Goal: Task Accomplishment & Management: Manage account settings

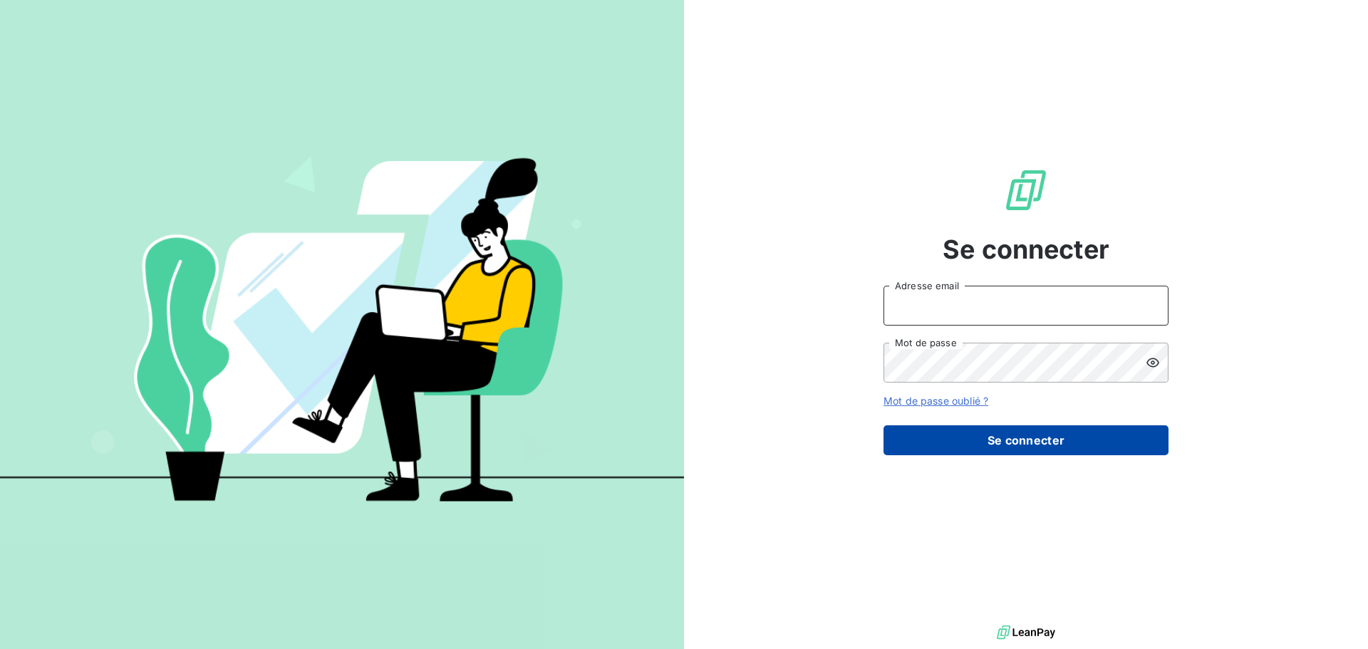
type input "[EMAIL_ADDRESS][DOMAIN_NAME]"
click at [1004, 444] on button "Se connecter" at bounding box center [1025, 440] width 285 height 30
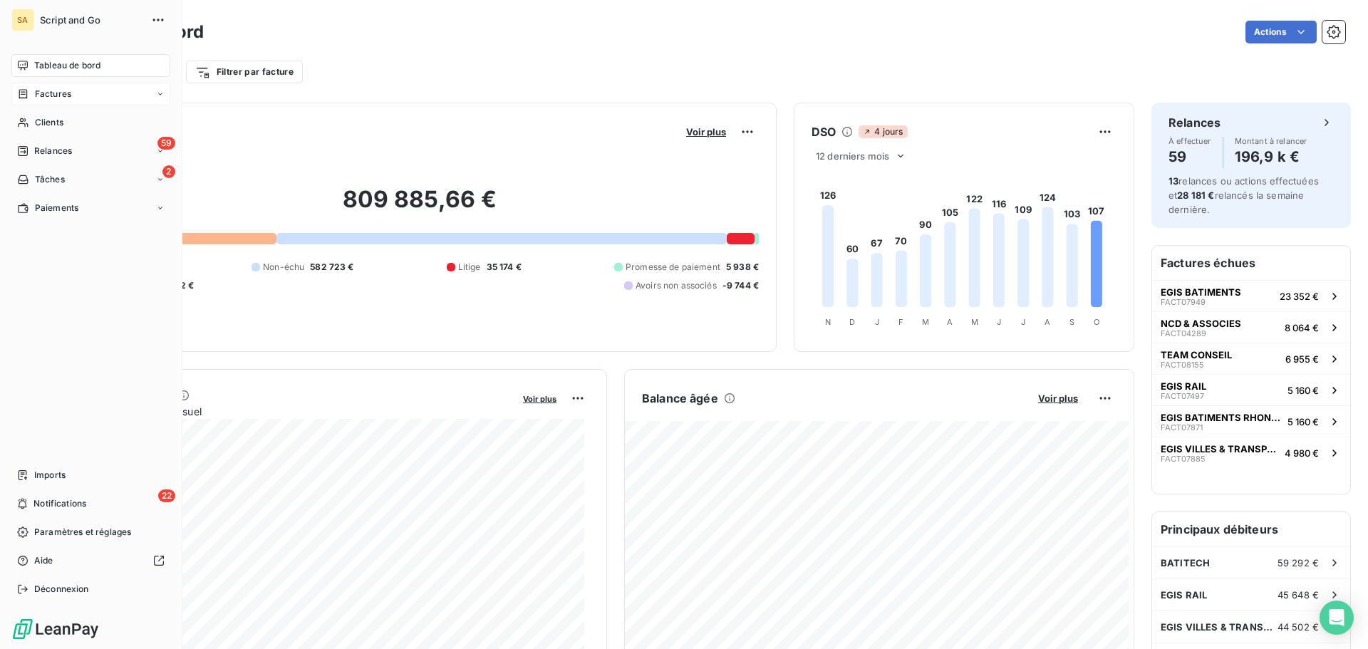
click at [75, 91] on div "Factures" at bounding box center [90, 94] width 159 height 23
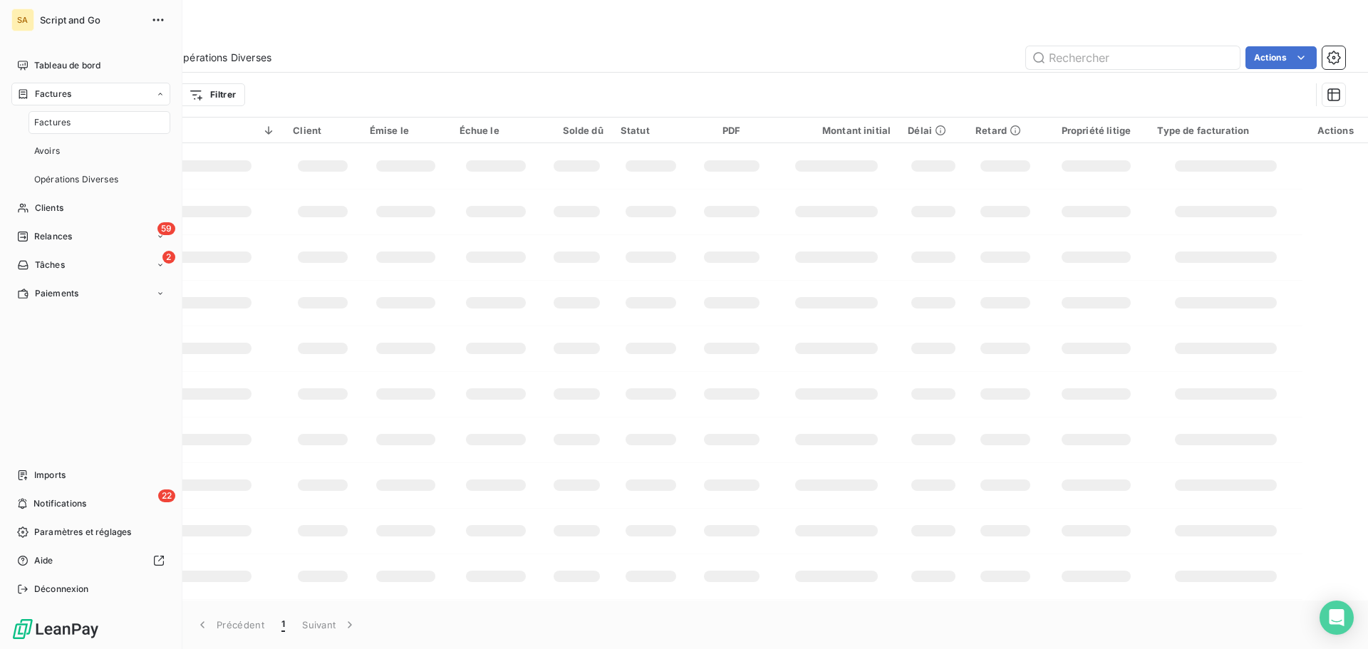
click at [116, 120] on div "Factures" at bounding box center [99, 122] width 142 height 23
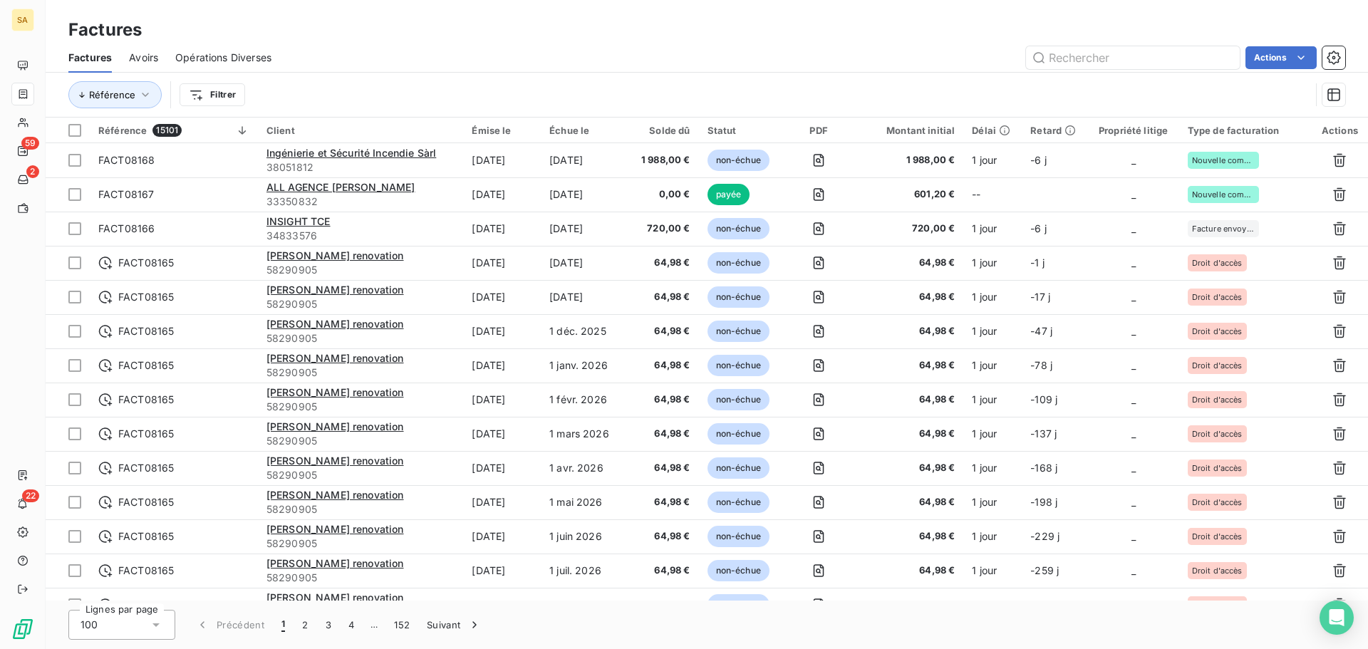
click at [211, 91] on html "SA 59 2 22 Factures Factures Avoirs Opérations Diverses Actions Référence Filtr…" at bounding box center [684, 324] width 1368 height 649
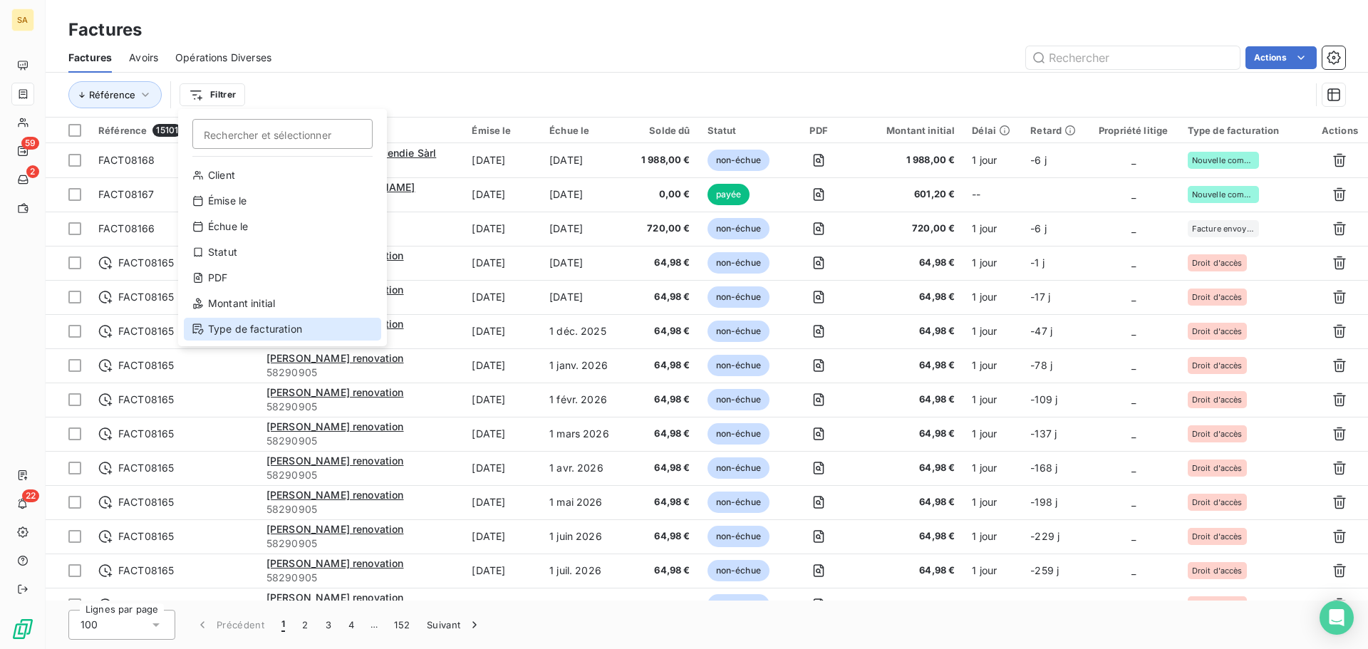
click at [245, 326] on div "Type de facturation" at bounding box center [282, 329] width 197 height 23
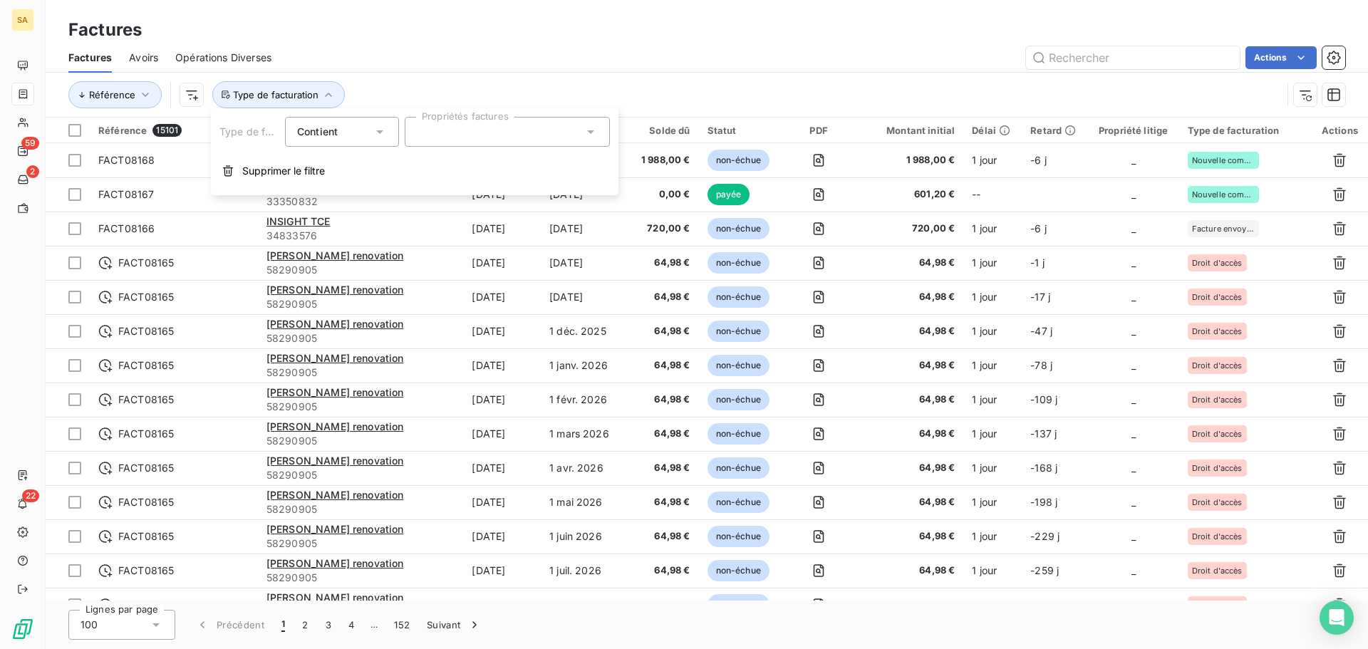
click at [469, 126] on div at bounding box center [507, 132] width 205 height 30
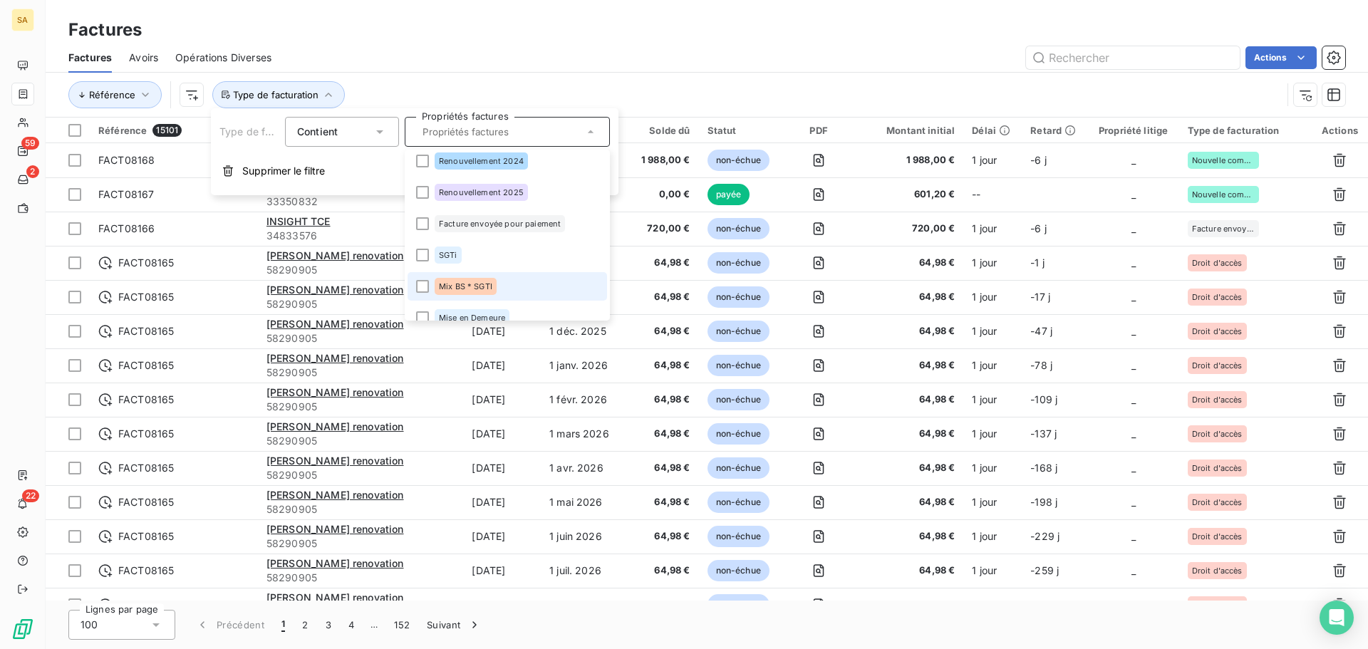
scroll to position [145, 0]
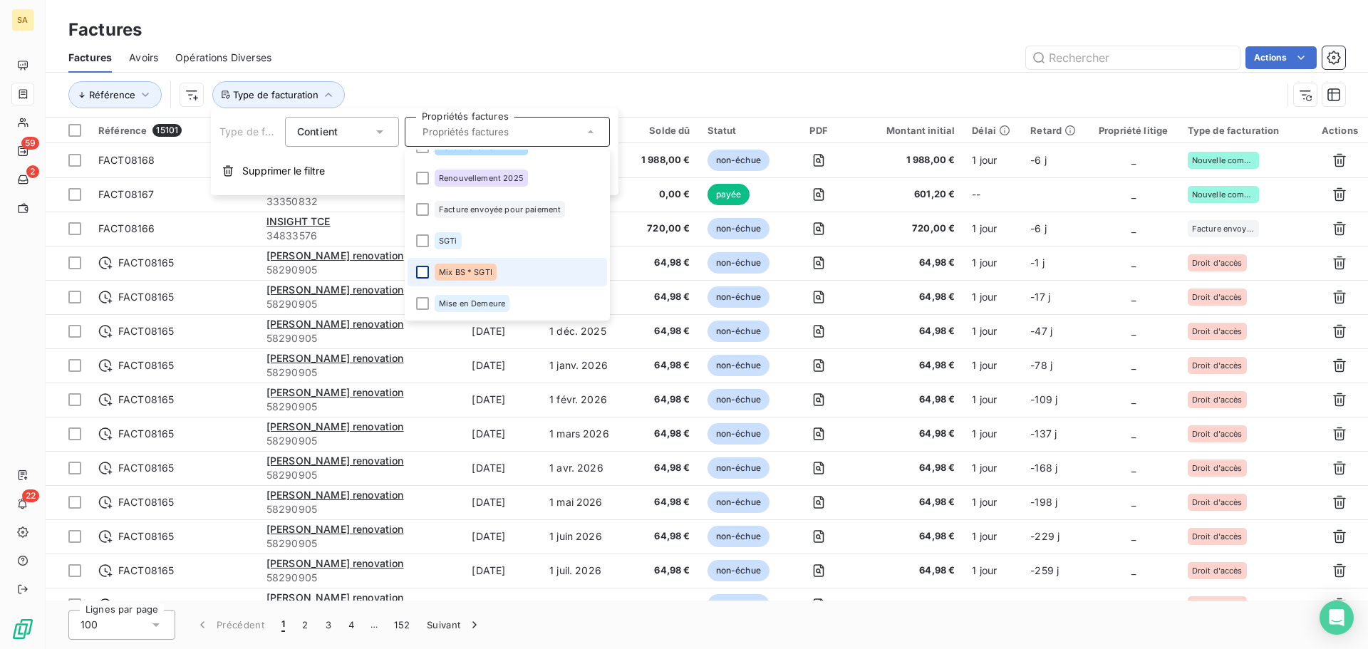
click at [420, 275] on div at bounding box center [422, 272] width 13 height 13
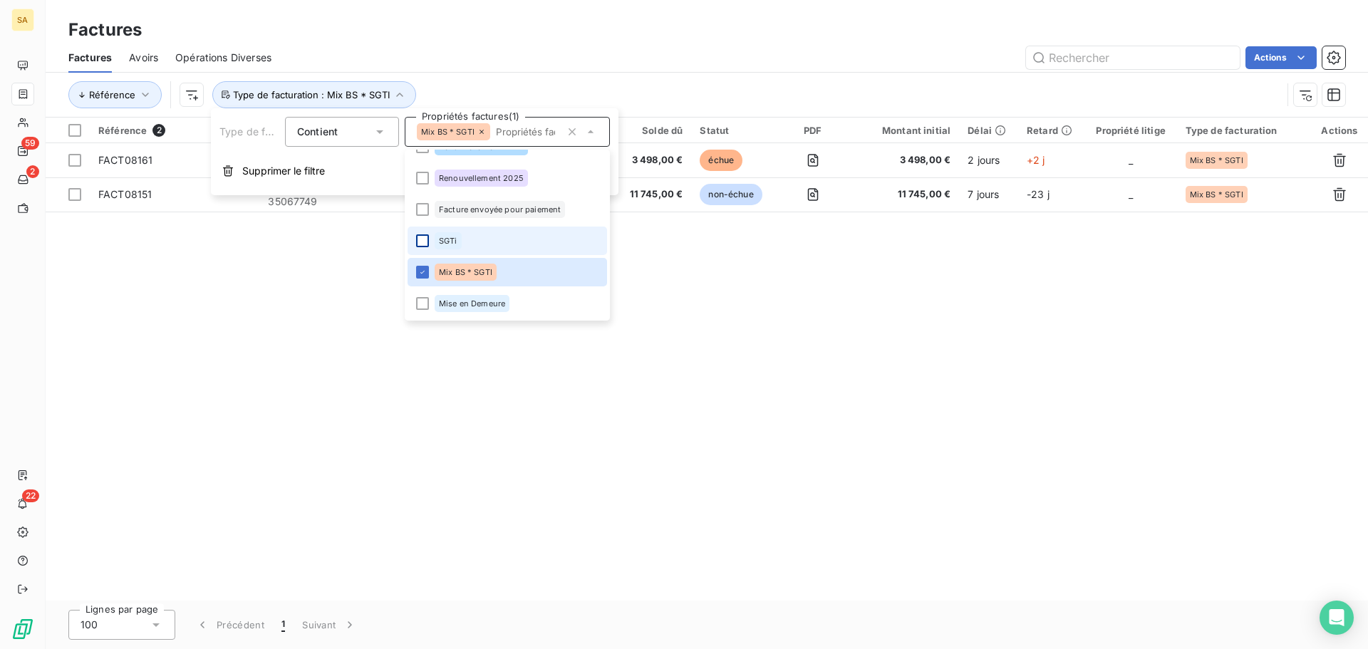
click at [418, 240] on div at bounding box center [422, 240] width 13 height 13
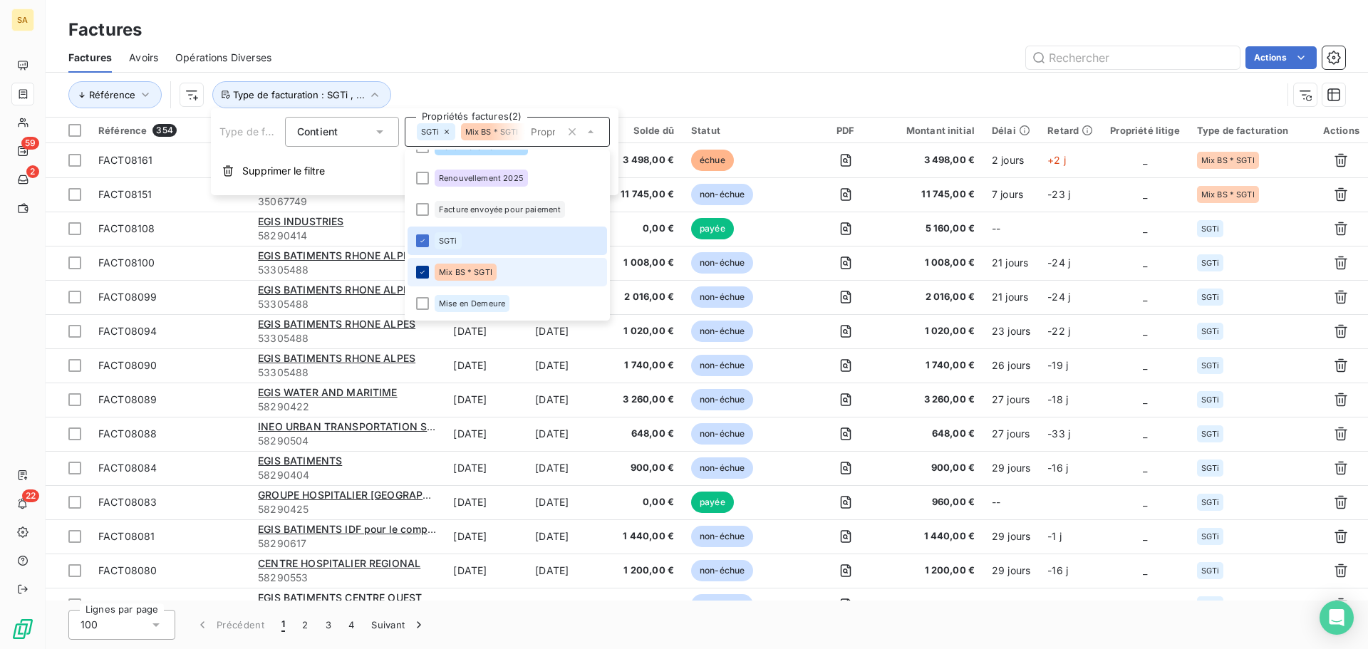
click at [420, 271] on icon at bounding box center [422, 272] width 9 height 9
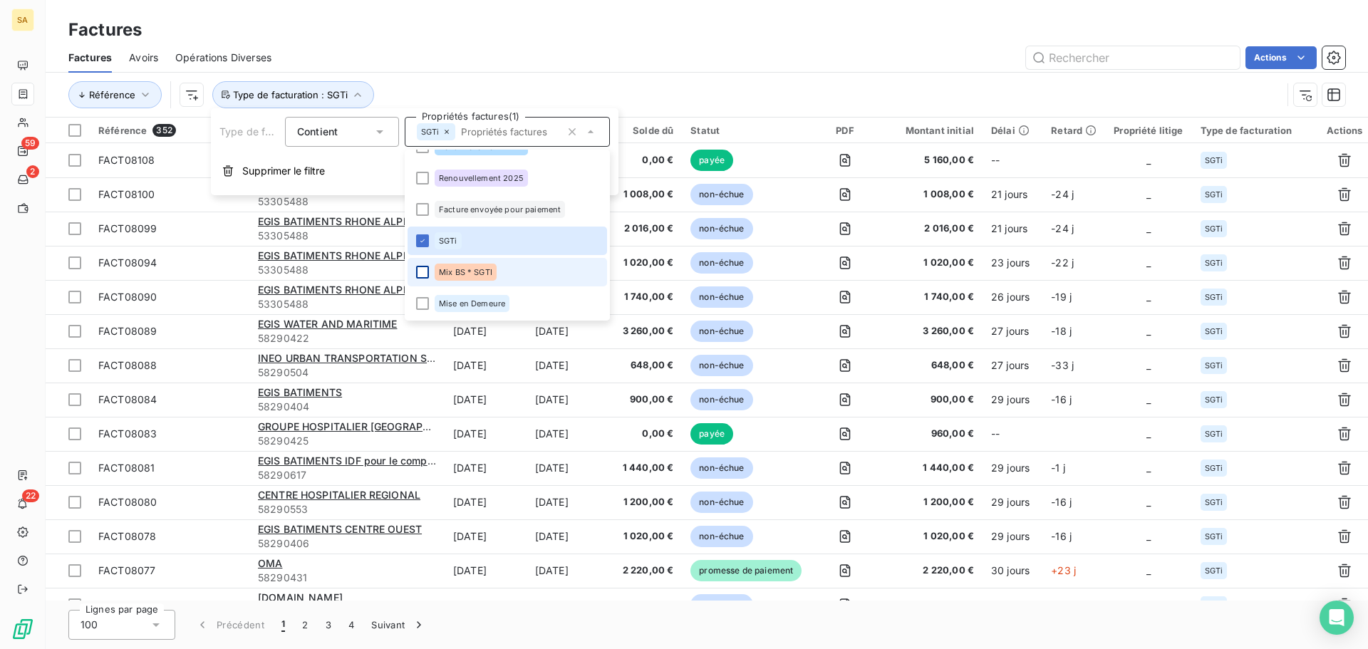
click at [546, 61] on div "Actions" at bounding box center [816, 57] width 1056 height 23
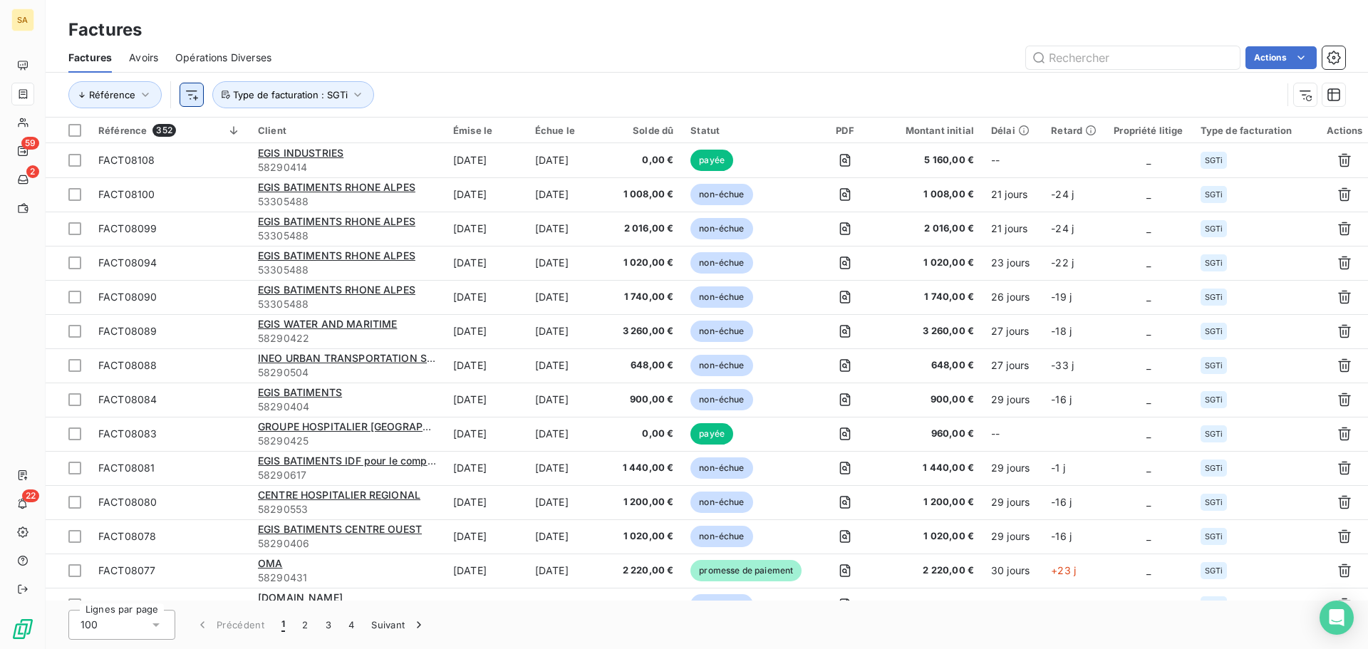
click at [191, 95] on html "SA 59 2 22 Factures Factures Avoirs Opérations Diverses Actions Référence Type …" at bounding box center [684, 324] width 1368 height 649
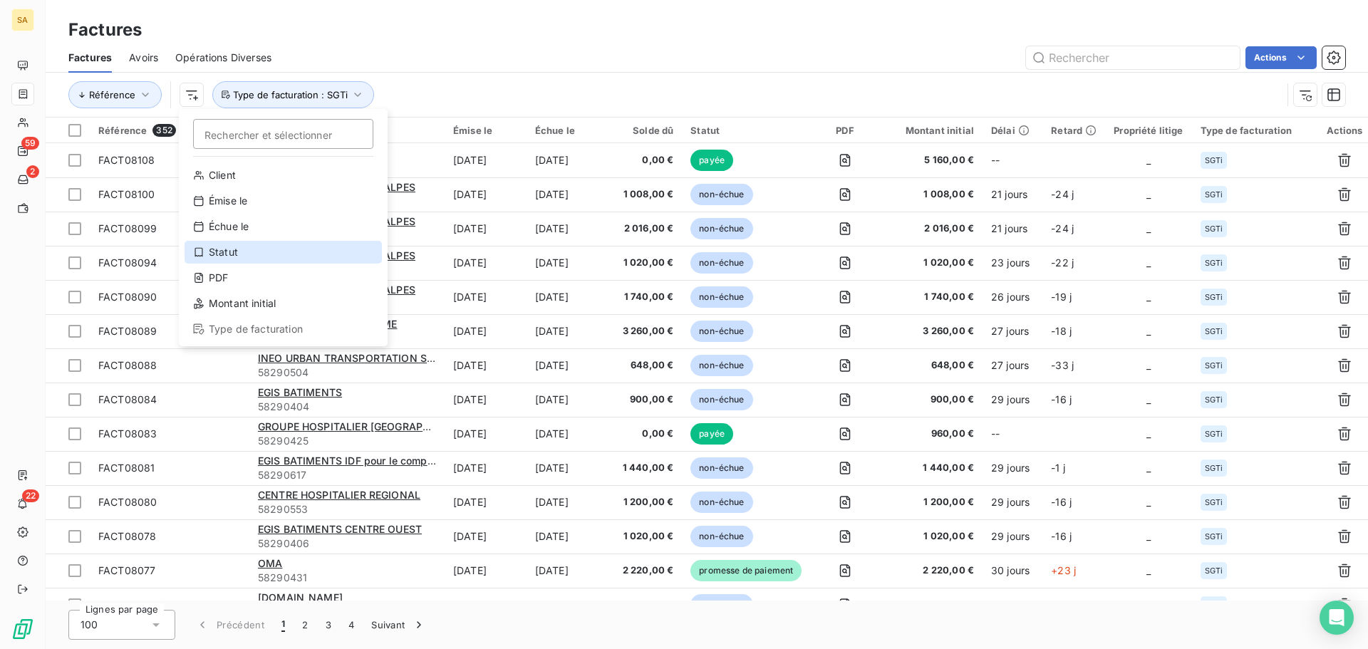
click at [235, 256] on div "Statut" at bounding box center [282, 252] width 197 height 23
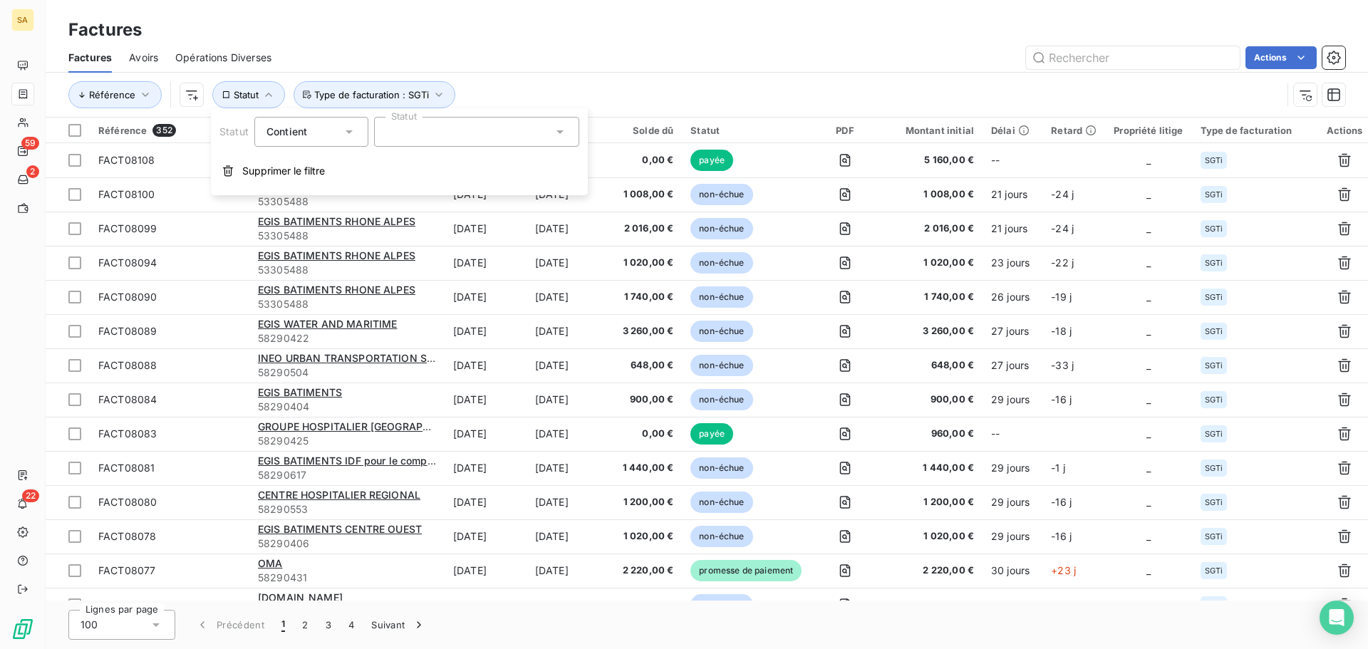
click at [411, 130] on div at bounding box center [476, 132] width 205 height 30
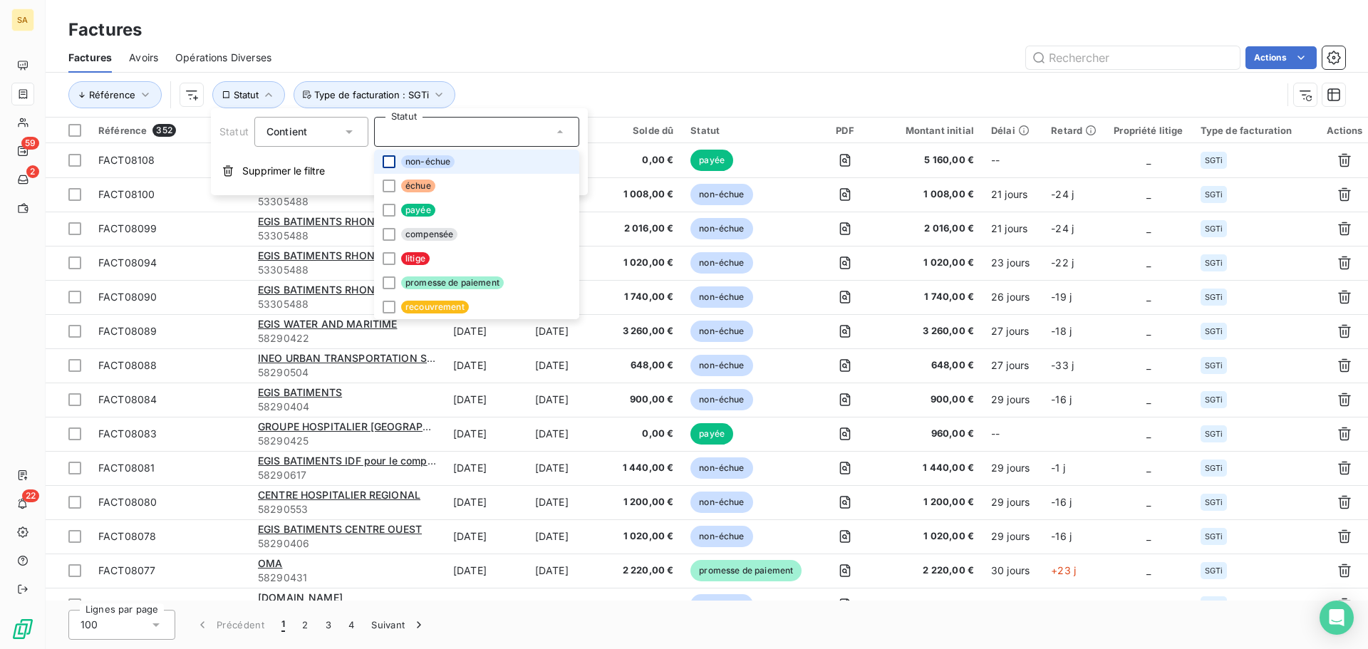
click at [387, 163] on div at bounding box center [388, 161] width 13 height 13
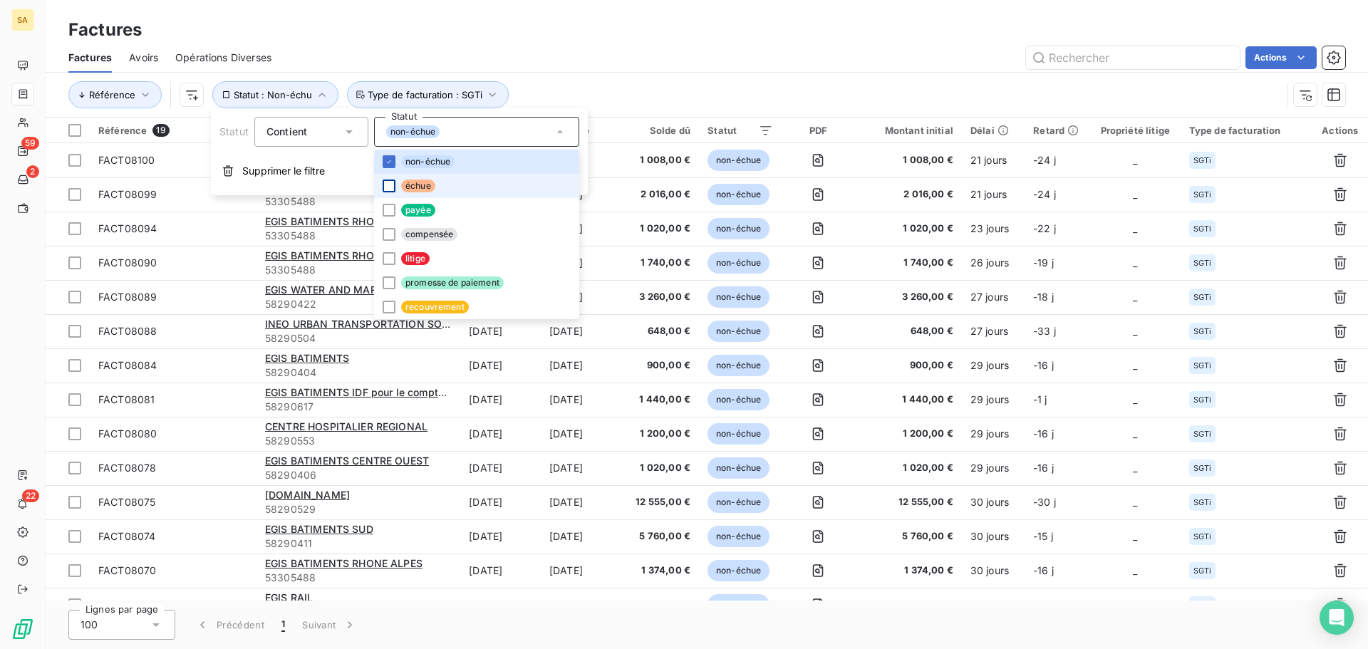
click at [385, 184] on div at bounding box center [388, 185] width 13 height 13
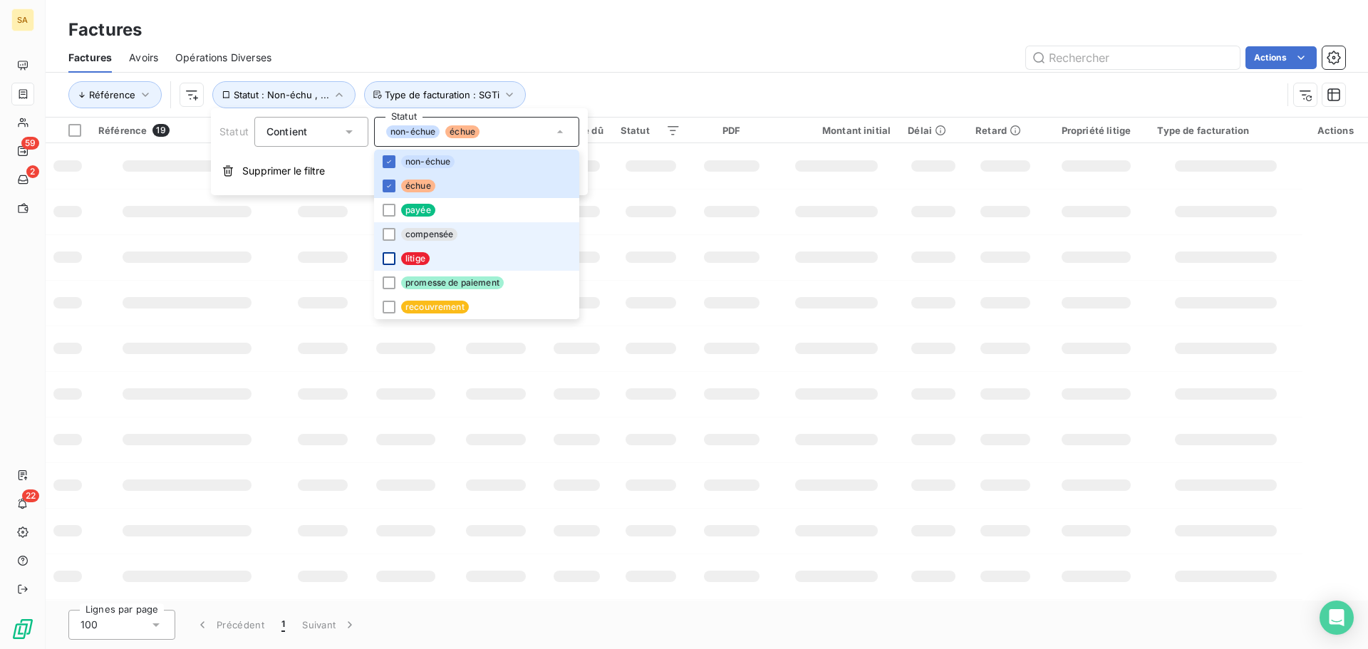
click at [387, 258] on div at bounding box center [388, 258] width 13 height 13
click at [387, 280] on div at bounding box center [388, 282] width 13 height 13
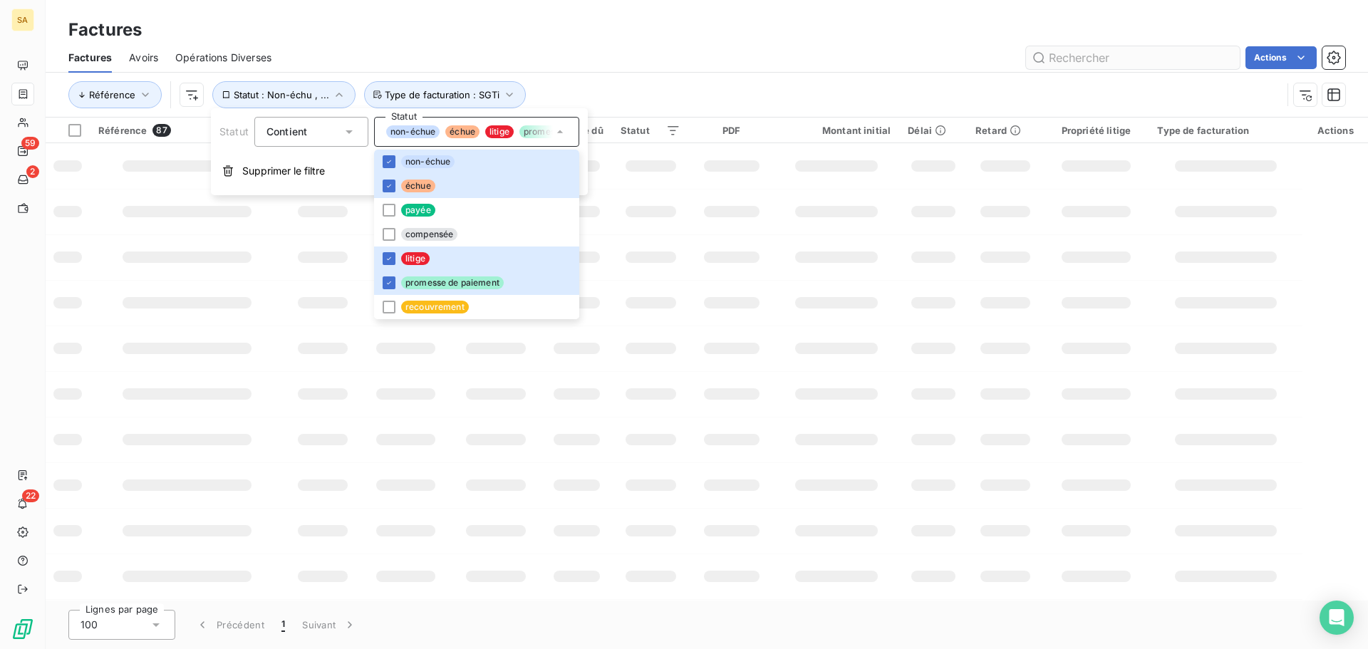
click at [580, 90] on div "Référence Statut : Non-échu , ... Type de facturation : SGTi" at bounding box center [674, 94] width 1213 height 27
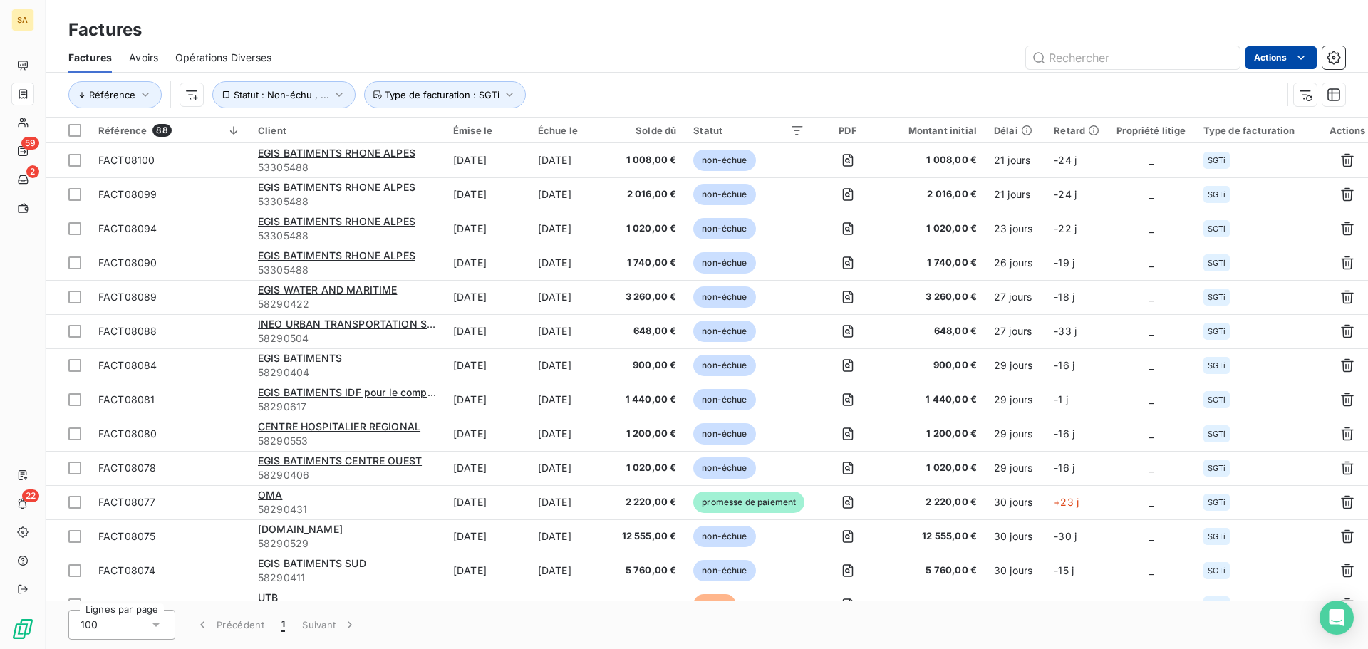
click at [1278, 52] on html "SA 59 2 22 Factures Factures Avoirs Opérations Diverses Actions Référence Statu…" at bounding box center [684, 324] width 1368 height 649
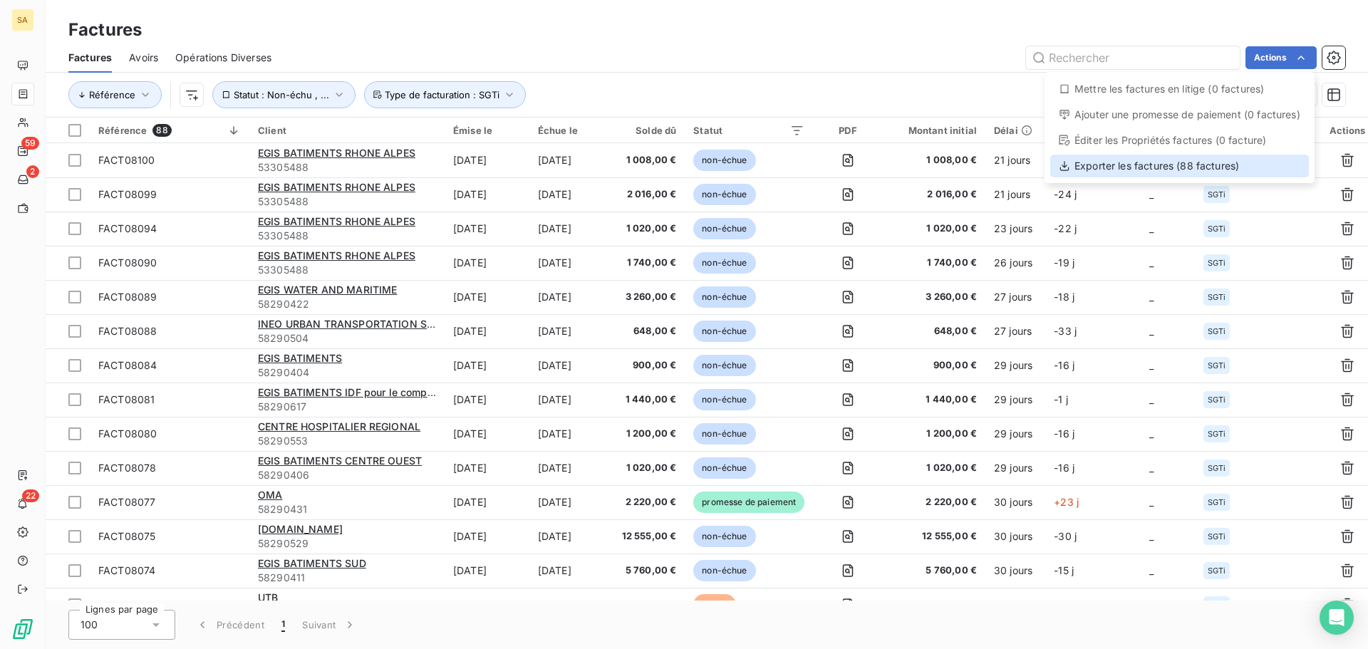
click at [1160, 159] on div "Exporter les factures (88 factures)" at bounding box center [1179, 166] width 259 height 23
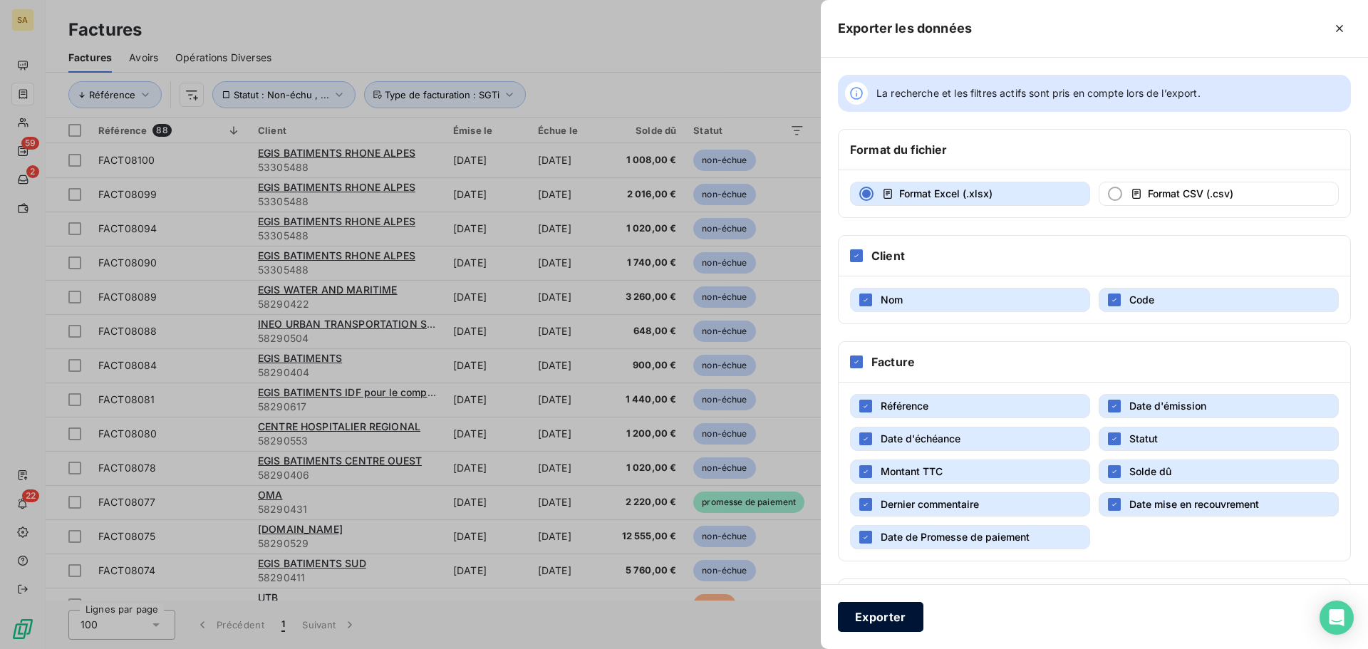
click at [904, 604] on button "Exporter" at bounding box center [880, 617] width 85 height 30
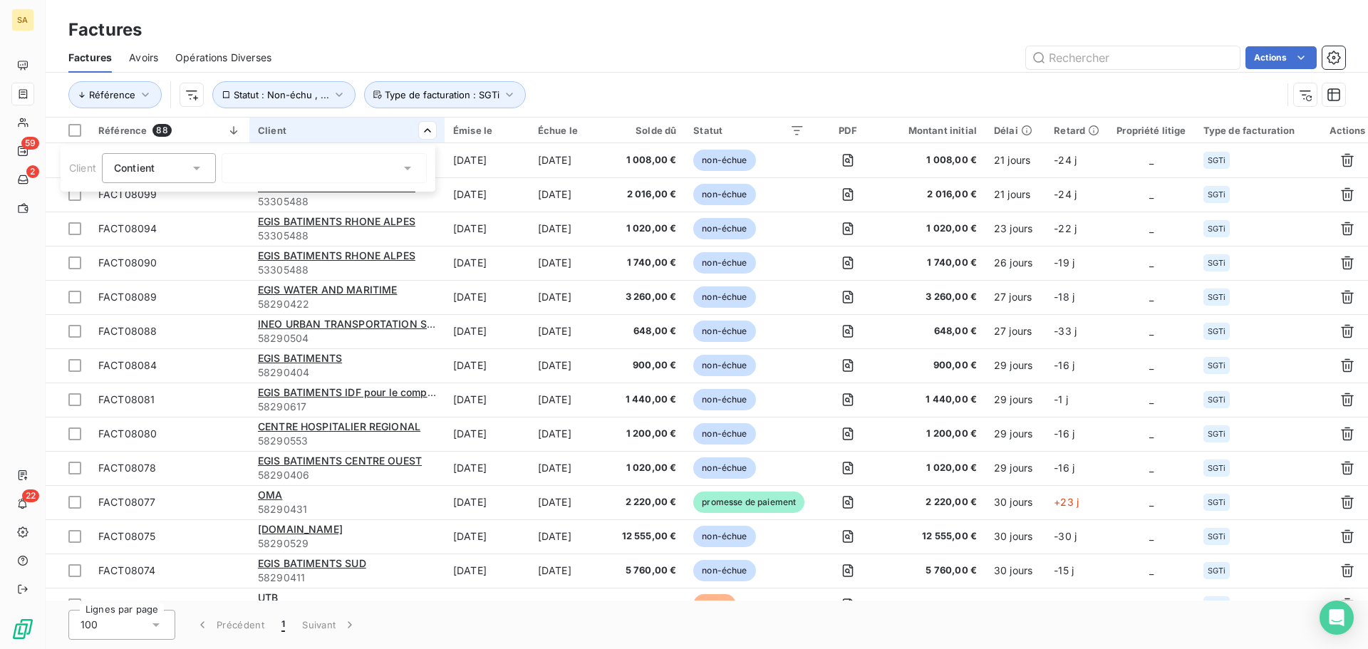
click at [385, 167] on div at bounding box center [324, 168] width 205 height 30
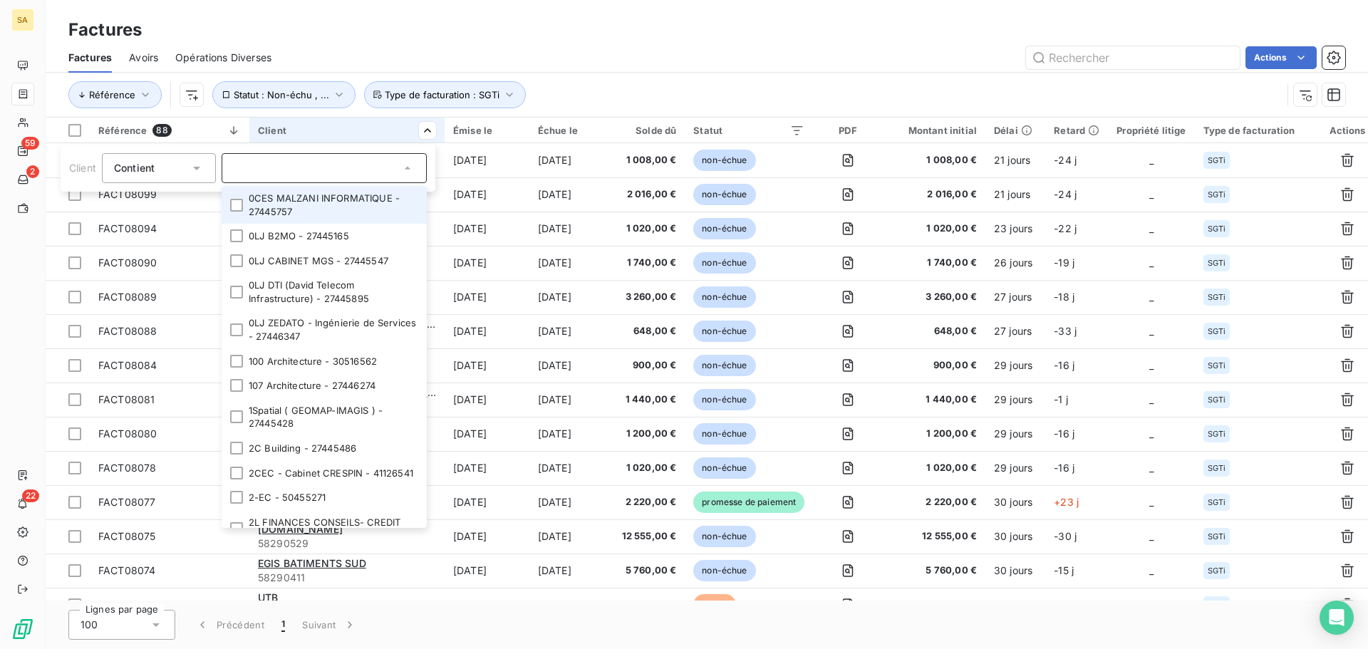
click at [660, 66] on html "SA 59 2 22 Factures Factures Avoirs Opérations Diverses Actions Référence Statu…" at bounding box center [684, 324] width 1368 height 649
